Goal: Information Seeking & Learning: Learn about a topic

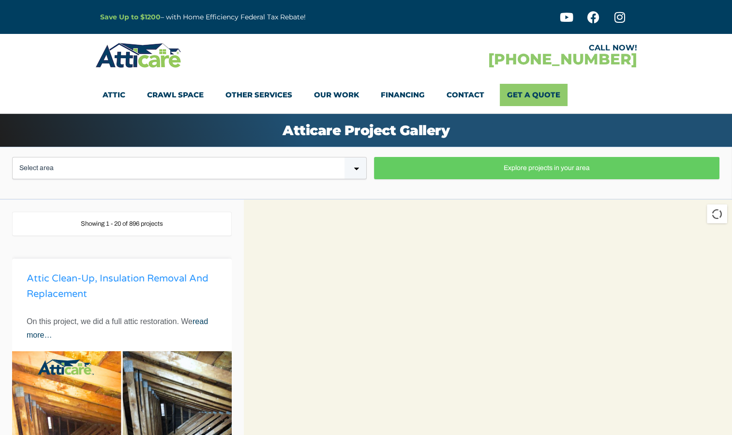
click at [31, 274] on link "Attic clean-up, insulation removal and replacement" at bounding box center [118, 286] width 182 height 27
click at [56, 332] on link "read more…" at bounding box center [118, 327] width 182 height 21
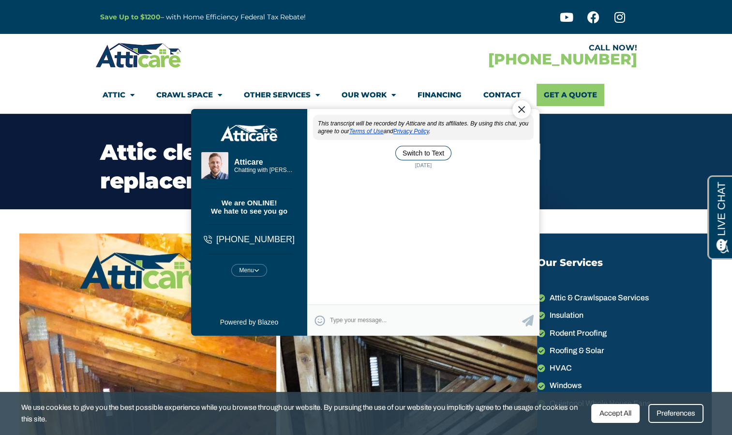
click at [379, 18] on p "Save Up to $1200 – with Home Efficiency Federal Tax Rebate!" at bounding box center [257, 17] width 314 height 11
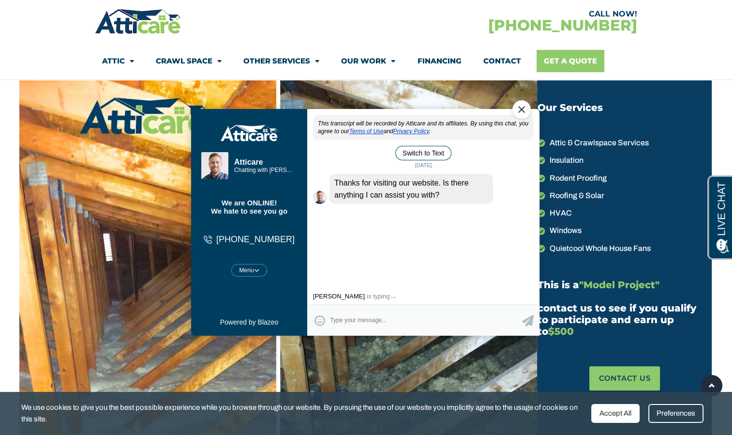
scroll to position [205, 0]
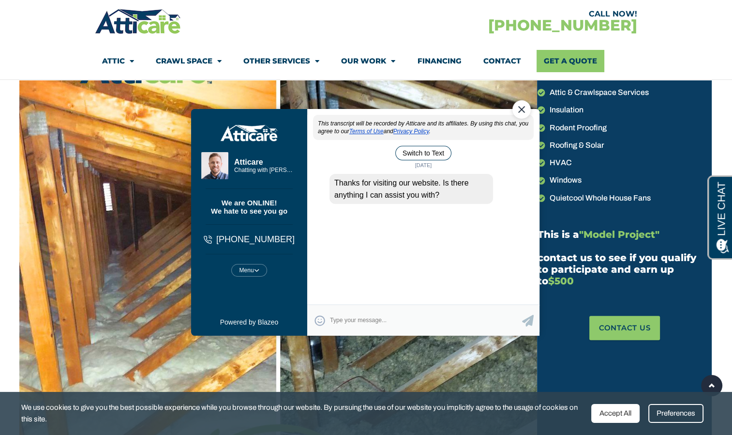
click at [522, 107] on div "Close Chat" at bounding box center [521, 109] width 18 height 18
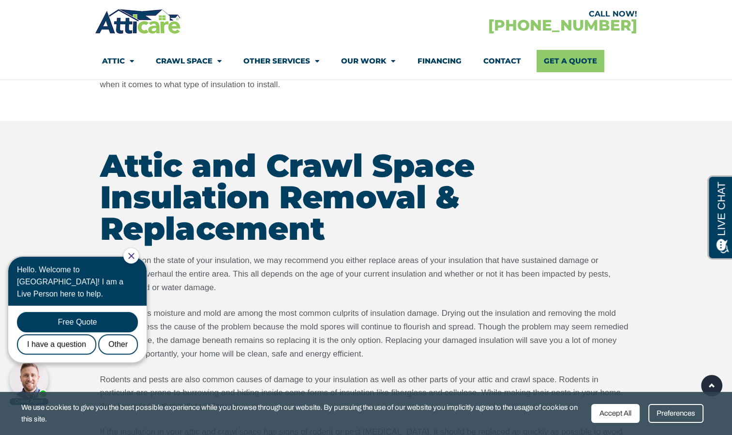
scroll to position [1332, 0]
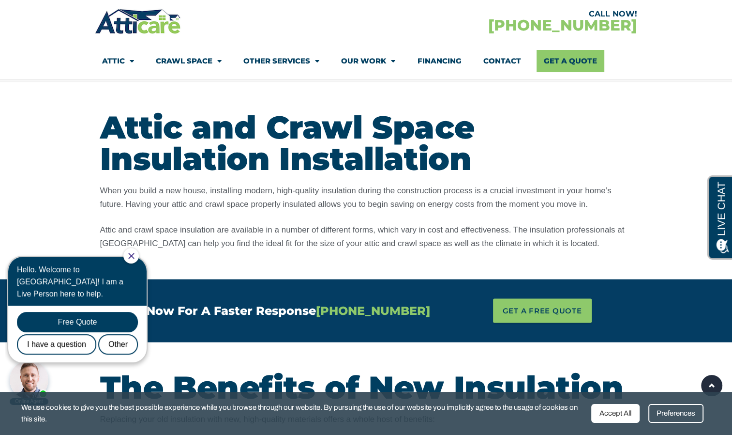
click at [684, 279] on section "Call Us Now For A Faster Response 1-866-955-5405 Call Us Now For A Faster Respo…" at bounding box center [366, 310] width 732 height 63
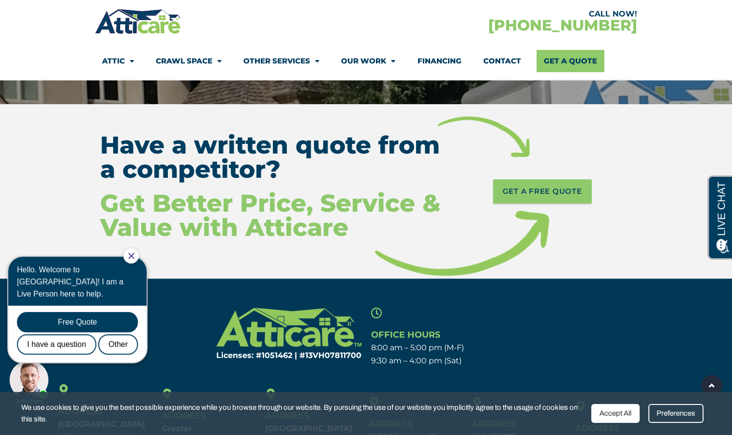
scroll to position [4477, 0]
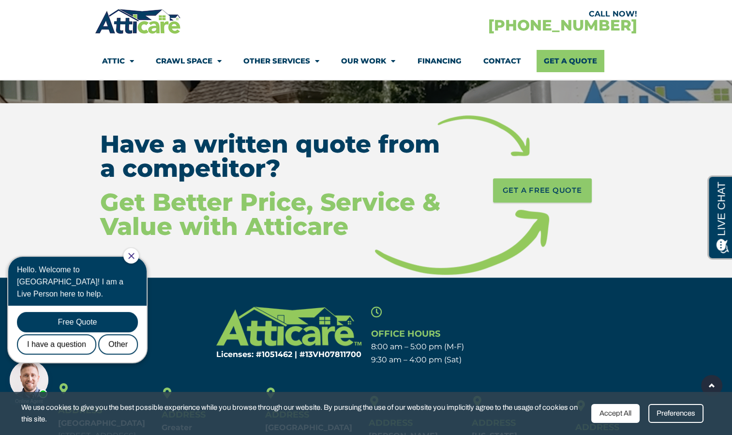
click at [688, 335] on section "Licenses: #1051462 | #13VH078117​00 Office Hours 8:00 am – 5:00 pm (M-F) 9:30 a…" at bounding box center [366, 336] width 732 height 69
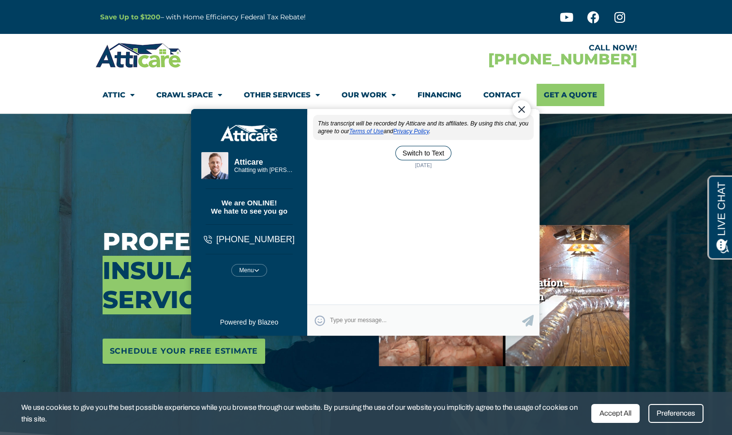
scroll to position [0, 0]
